Goal: Information Seeking & Learning: Learn about a topic

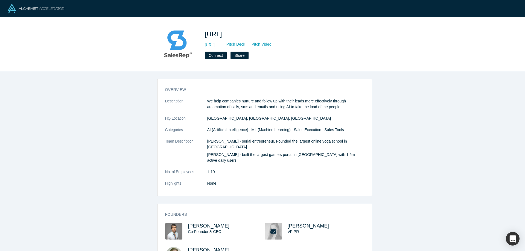
click at [215, 34] on span "SalesRep.ai" at bounding box center [214, 33] width 19 height 7
copy span "SalesRep"
click at [215, 45] on link "http://salesrep.ai/" at bounding box center [210, 45] width 10 height 6
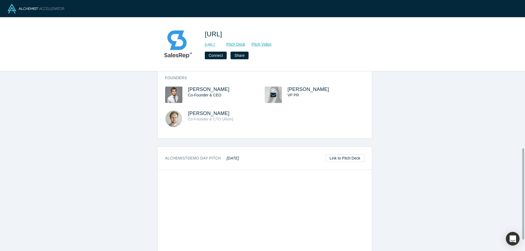
scroll to position [173, 0]
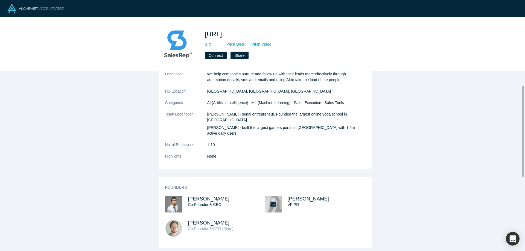
scroll to position [27, 0]
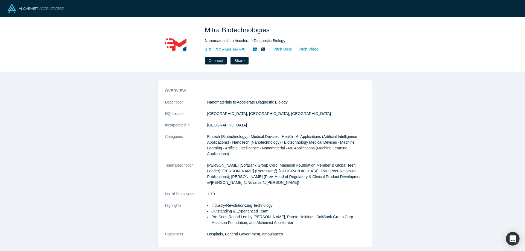
click at [216, 31] on span "Mitra Biotechnologies" at bounding box center [238, 29] width 67 height 7
copy span "Mitra"
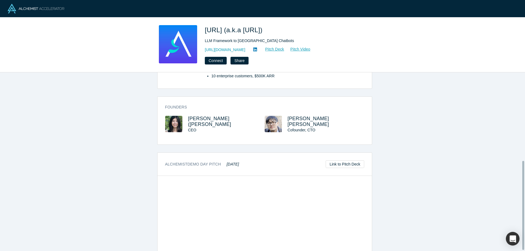
scroll to position [178, 0]
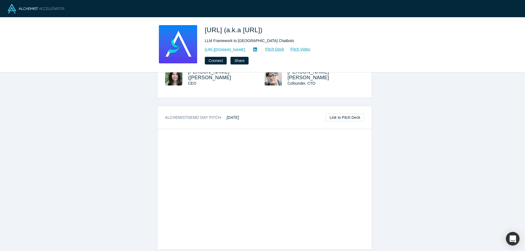
click at [212, 31] on span "Arklex.AI (a.k.a Articulate.AI)" at bounding box center [235, 29] width 60 height 7
copy span "Arklex"
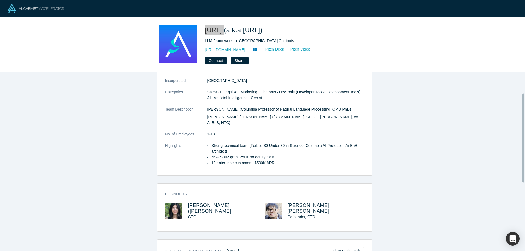
scroll to position [42, 0]
